Goal: Task Accomplishment & Management: Manage account settings

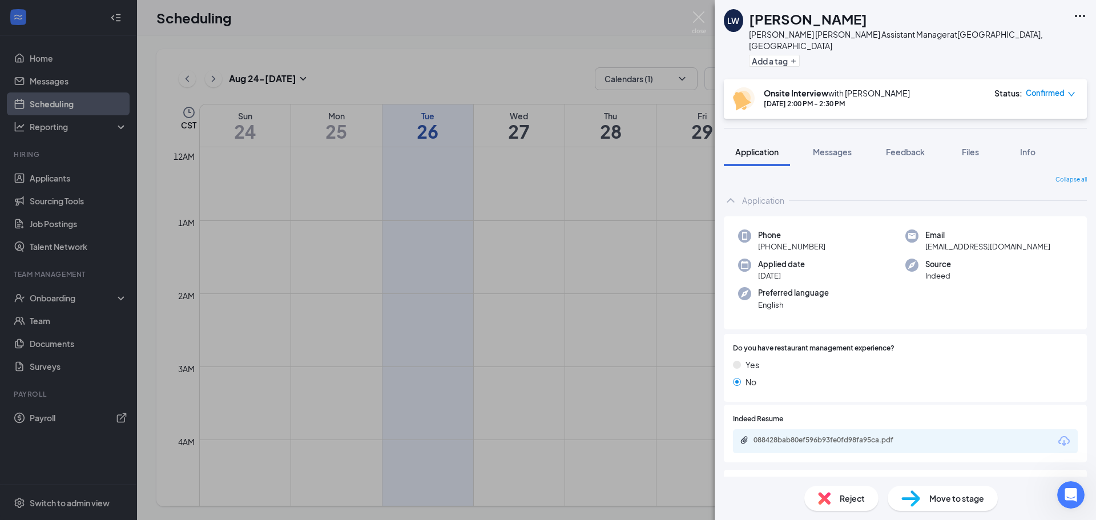
scroll to position [961, 0]
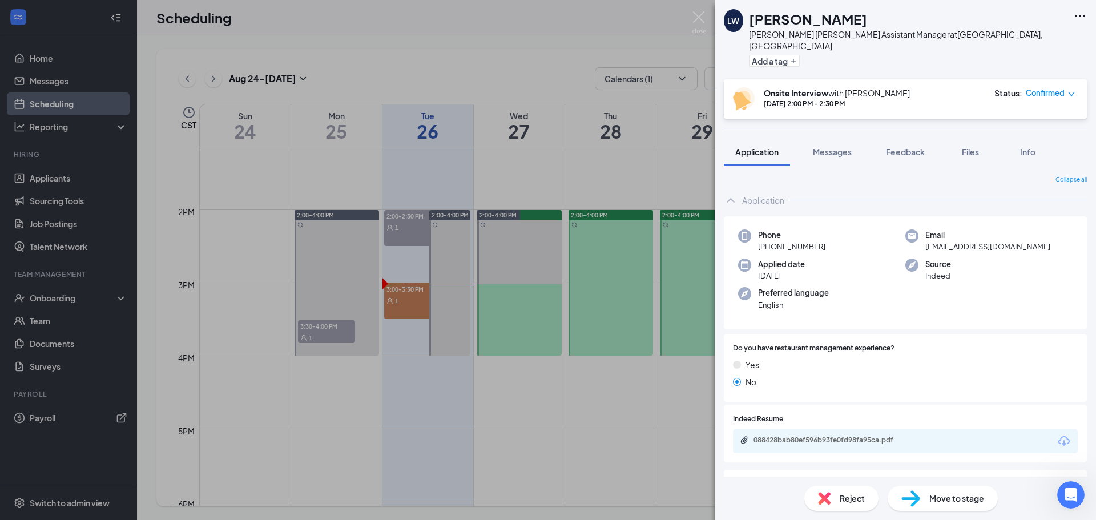
click at [478, 253] on div "LW [PERSON_NAME] [PERSON_NAME] Williston ND Assistant Manager at [GEOGRAPHIC_DA…" at bounding box center [548, 260] width 1096 height 520
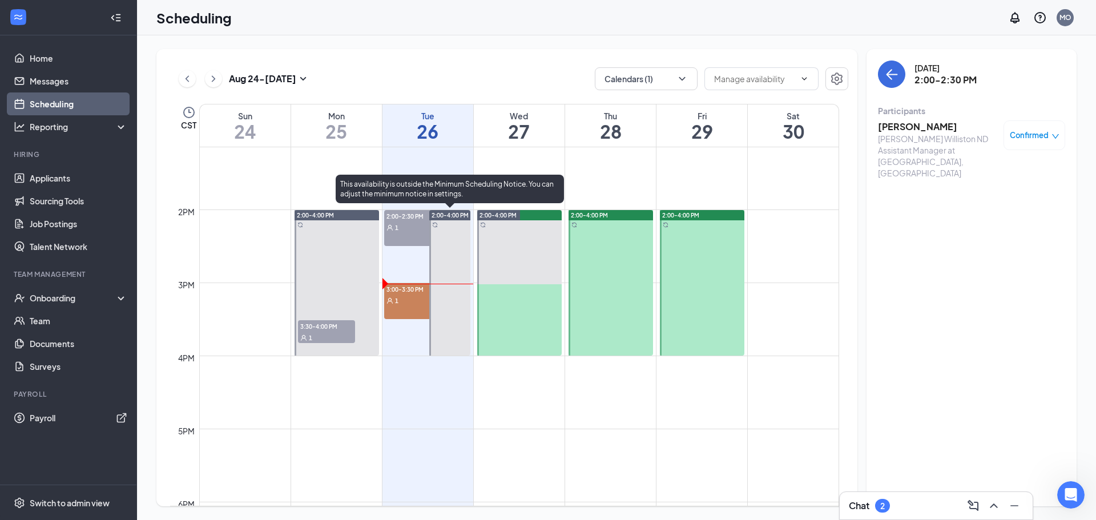
click at [424, 300] on div "1" at bounding box center [412, 300] width 57 height 11
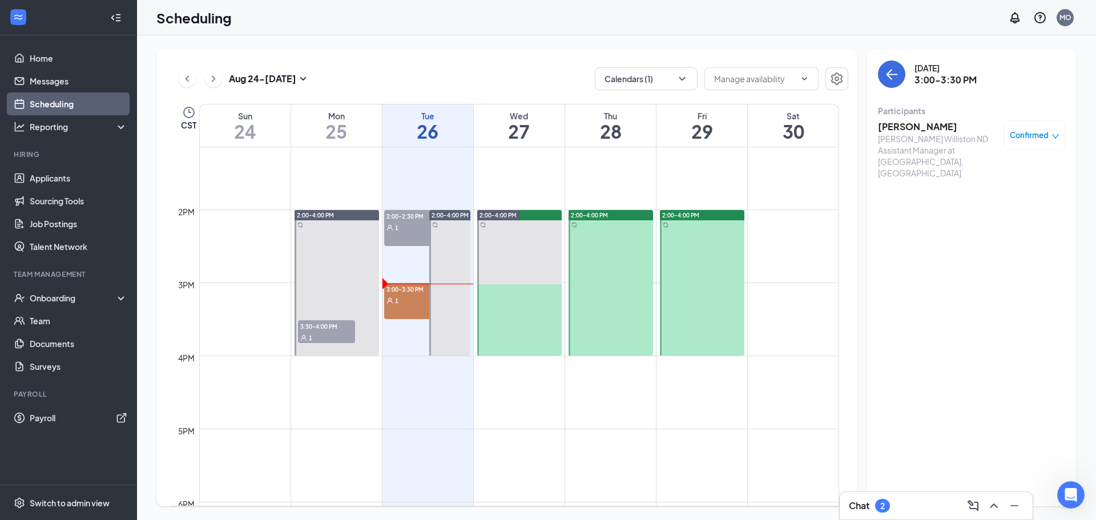
click at [914, 127] on h3 "[PERSON_NAME]" at bounding box center [938, 126] width 120 height 13
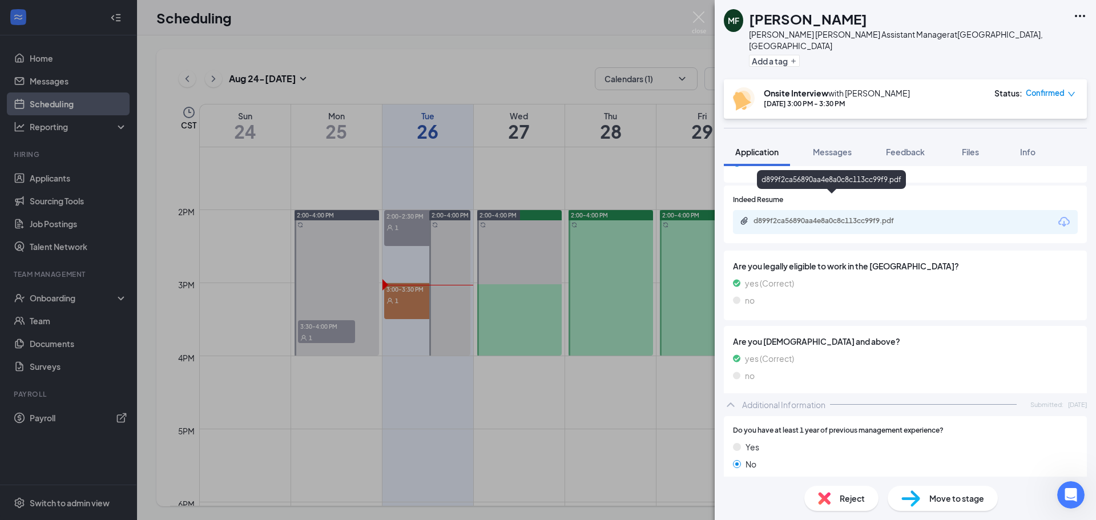
scroll to position [228, 0]
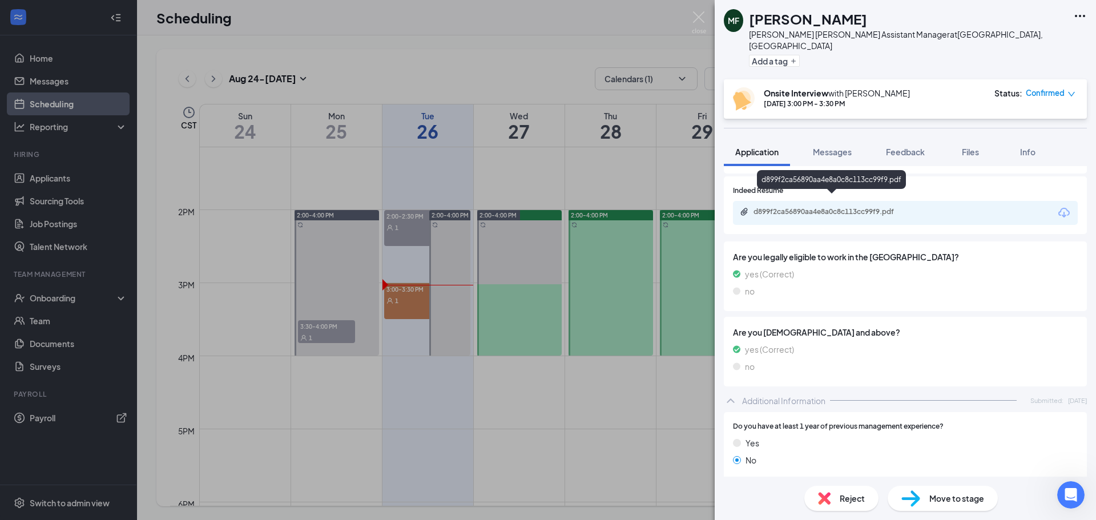
click at [841, 207] on div "d899f2ca56890aa4e8a0c8c113cc99f9.pdf" at bounding box center [833, 211] width 160 height 9
click at [694, 17] on img at bounding box center [699, 22] width 14 height 22
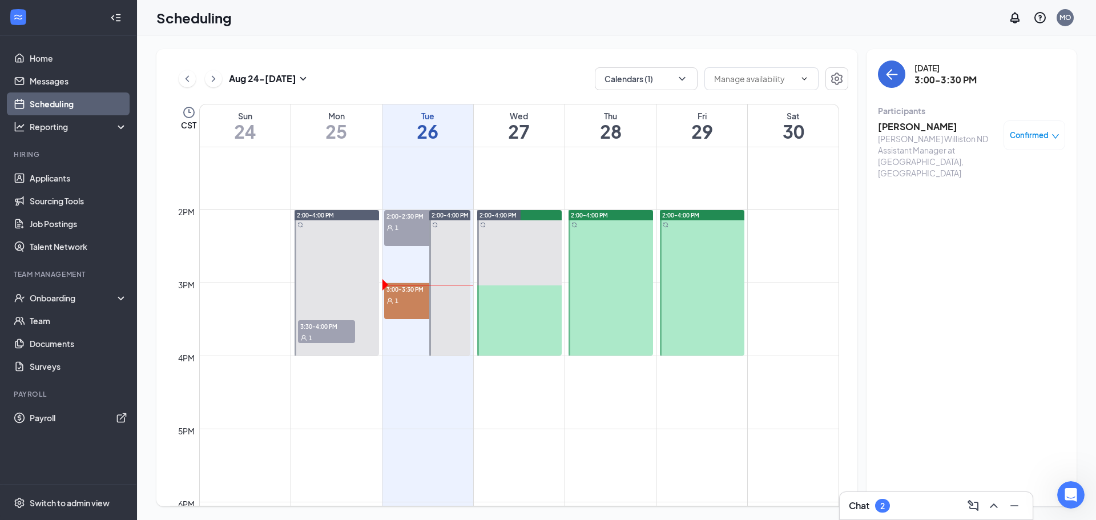
click at [906, 123] on h3 "[PERSON_NAME]" at bounding box center [938, 126] width 120 height 13
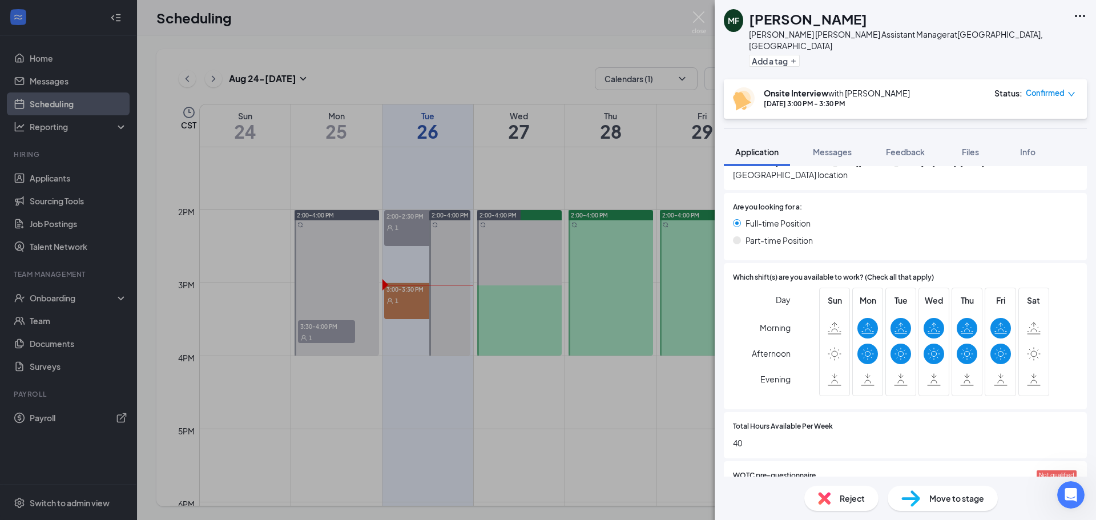
scroll to position [711, 0]
